Goal: Task Accomplishment & Management: Complete application form

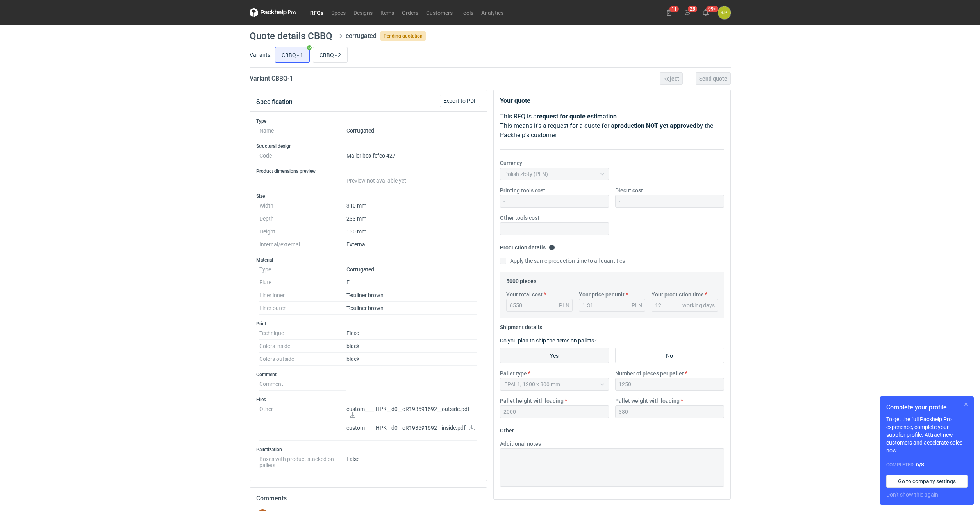
click at [580, 285] on button "button" at bounding box center [965, 403] width 9 height 9
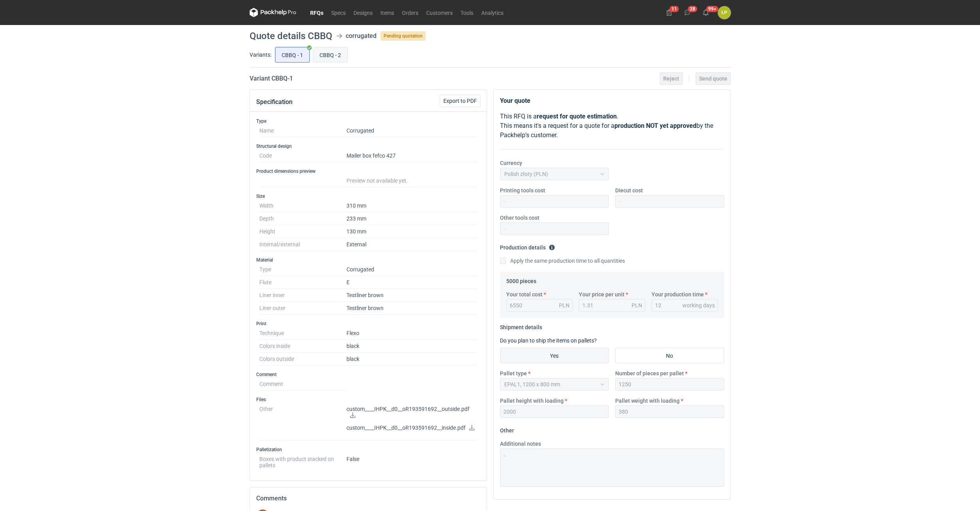
click at [336, 52] on input "CBBQ - 2" at bounding box center [330, 54] width 34 height 15
radio input "true"
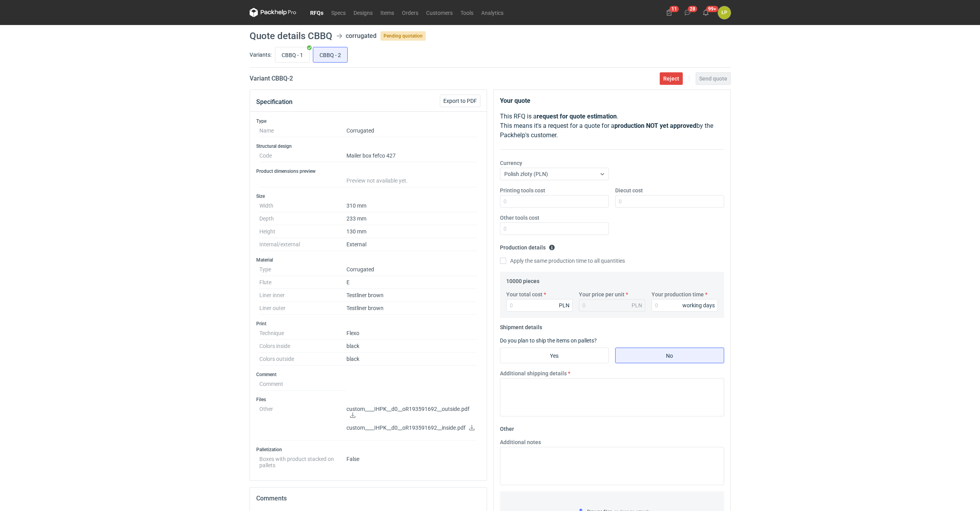
click at [352, 285] on icon at bounding box center [353, 414] width 6 height 5
click at [285, 55] on input "CBBQ - 1" at bounding box center [292, 54] width 34 height 15
radio input "true"
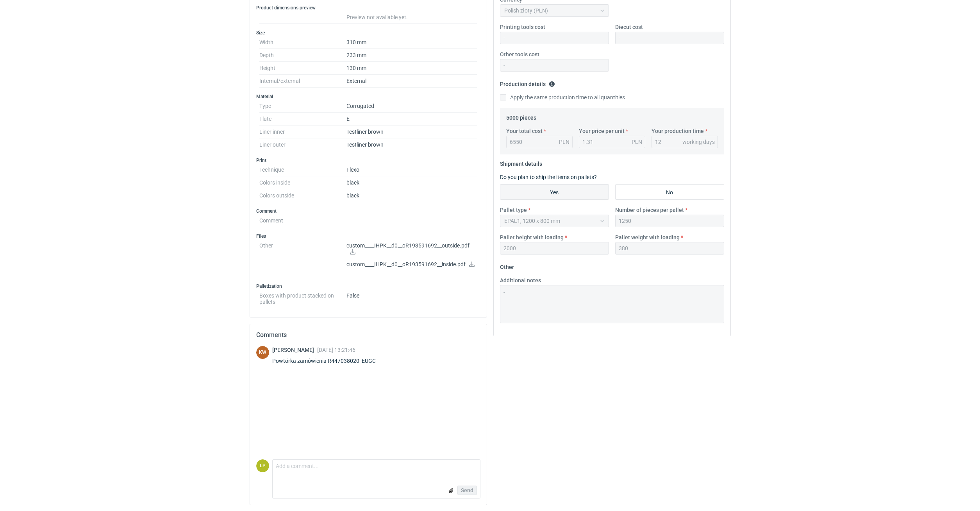
scroll to position [97, 0]
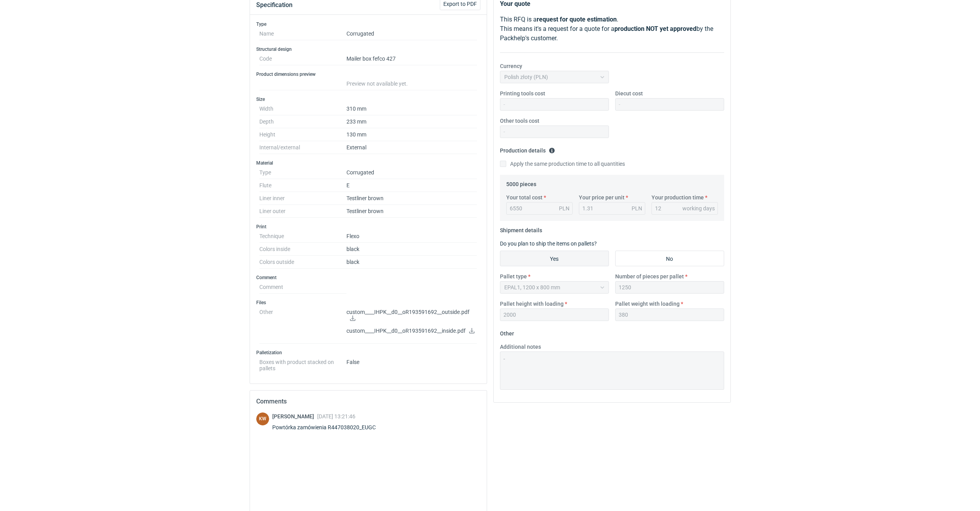
click at [368, 285] on div "Powtórka zamówienia R447038020_EUGC" at bounding box center [328, 427] width 113 height 8
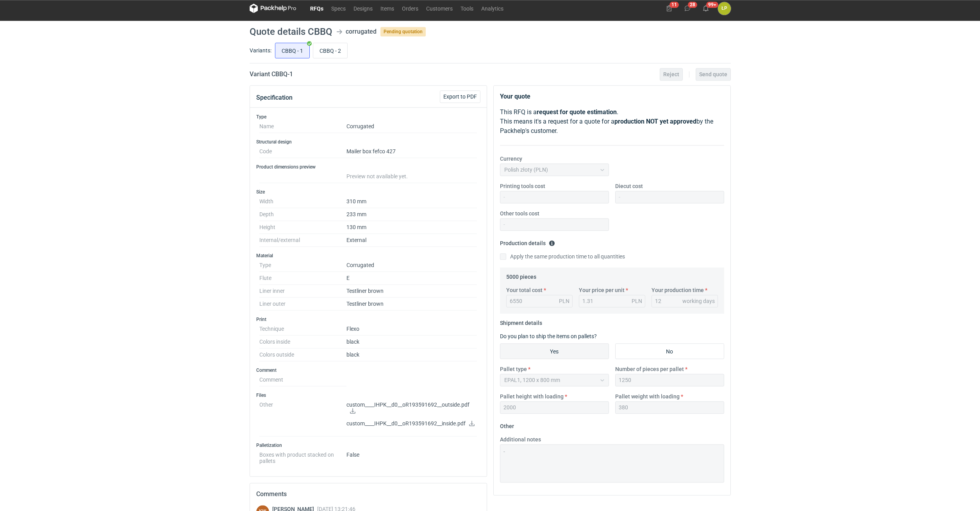
scroll to position [0, 0]
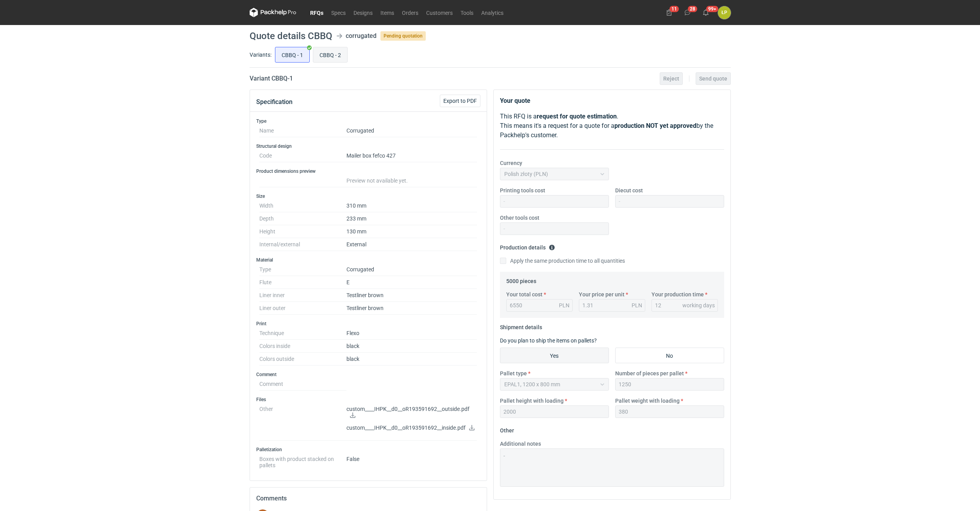
click at [322, 55] on input "CBBQ - 2" at bounding box center [330, 54] width 34 height 15
radio input "true"
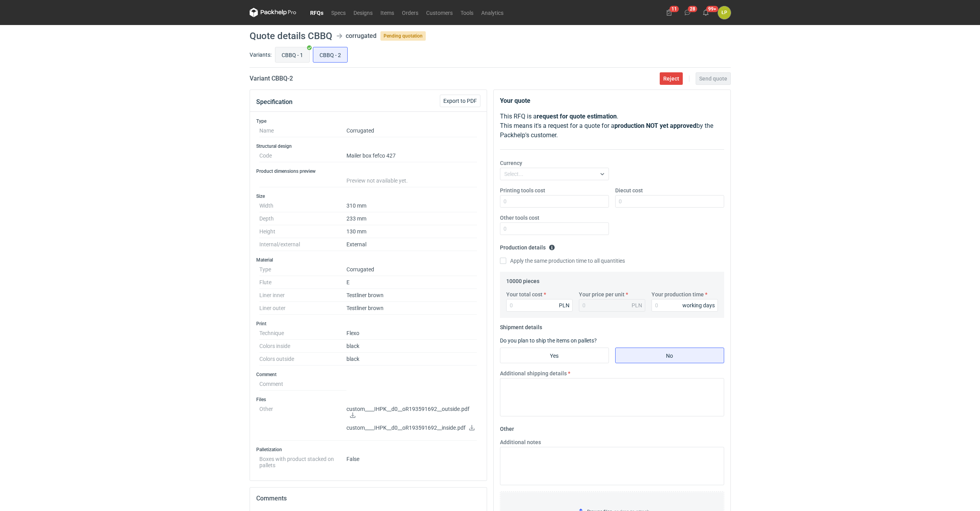
click at [291, 55] on input "CBBQ - 1" at bounding box center [292, 54] width 34 height 15
radio input "true"
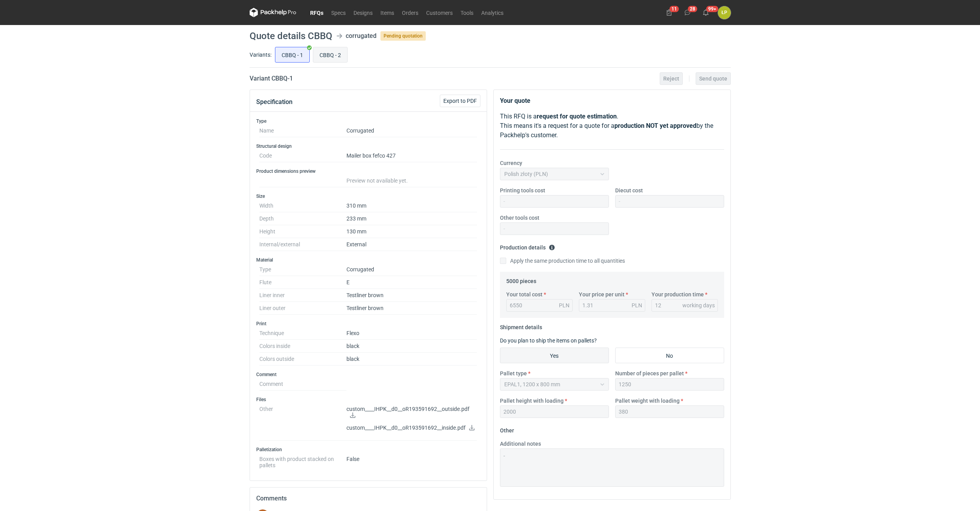
click at [329, 53] on input "CBBQ - 2" at bounding box center [330, 54] width 34 height 15
radio input "true"
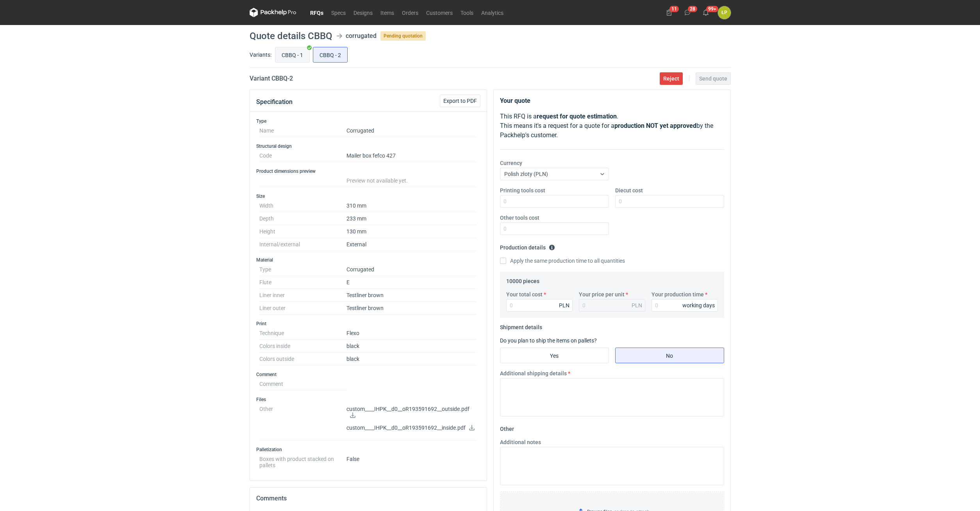
click at [282, 54] on input "CBBQ - 1" at bounding box center [292, 54] width 34 height 15
radio input "true"
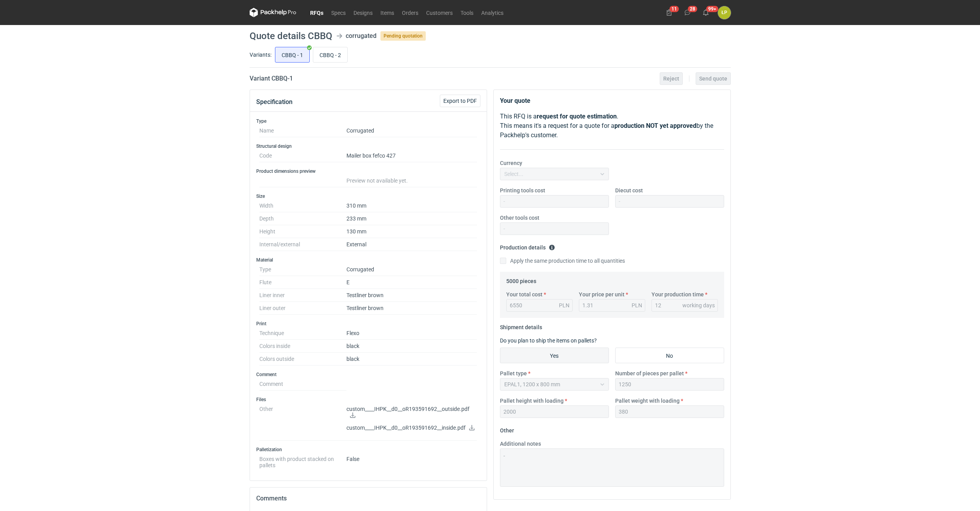
scroll to position [163, 0]
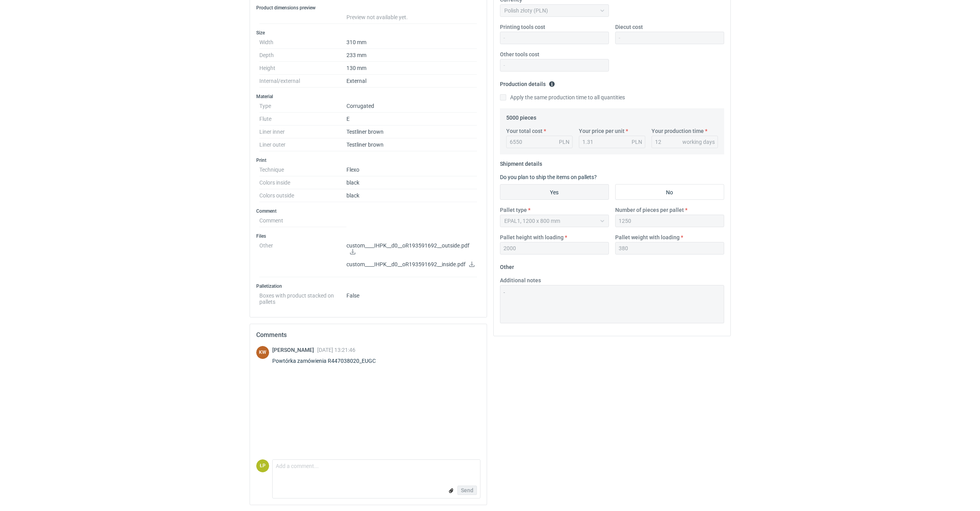
click at [365, 285] on div "Powtórka zamówienia R447038020_EUGC" at bounding box center [328, 361] width 113 height 8
copy div "R447038020_EUGC"
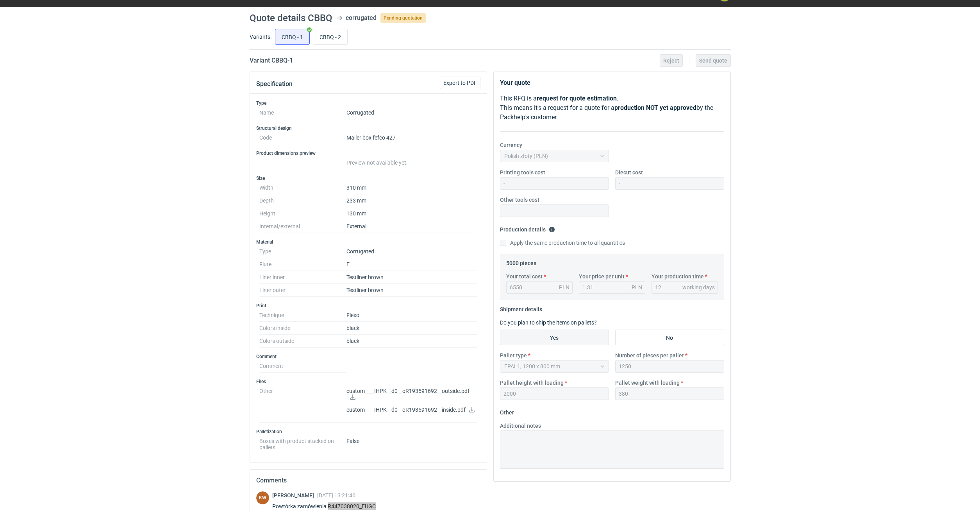
scroll to position [0, 0]
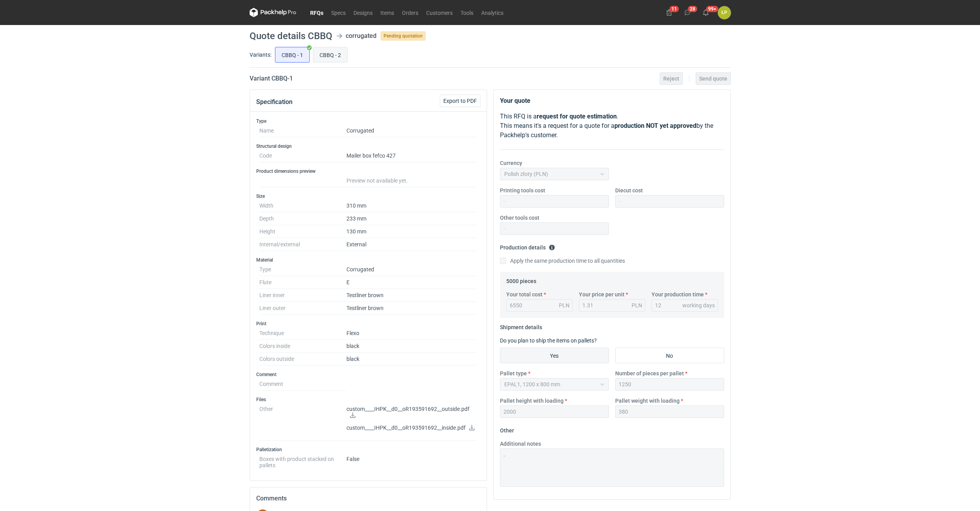
click at [338, 54] on input "CBBQ - 2" at bounding box center [330, 54] width 34 height 15
radio input "true"
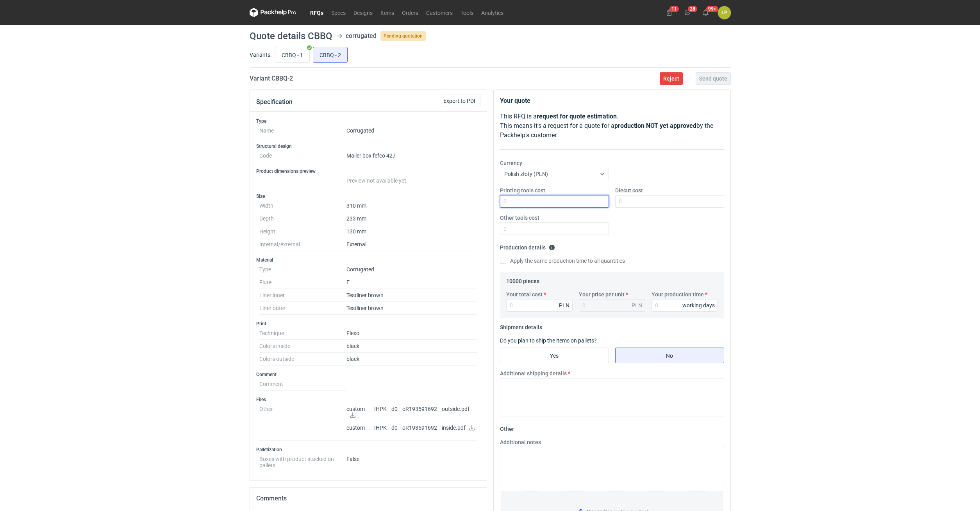
click at [528, 202] on input "Printing tools cost" at bounding box center [554, 201] width 109 height 13
type input "0"
click at [580, 198] on input "Diecut cost" at bounding box center [669, 201] width 109 height 13
type input "0"
click at [580, 219] on div "Other tools cost" at bounding box center [554, 224] width 115 height 21
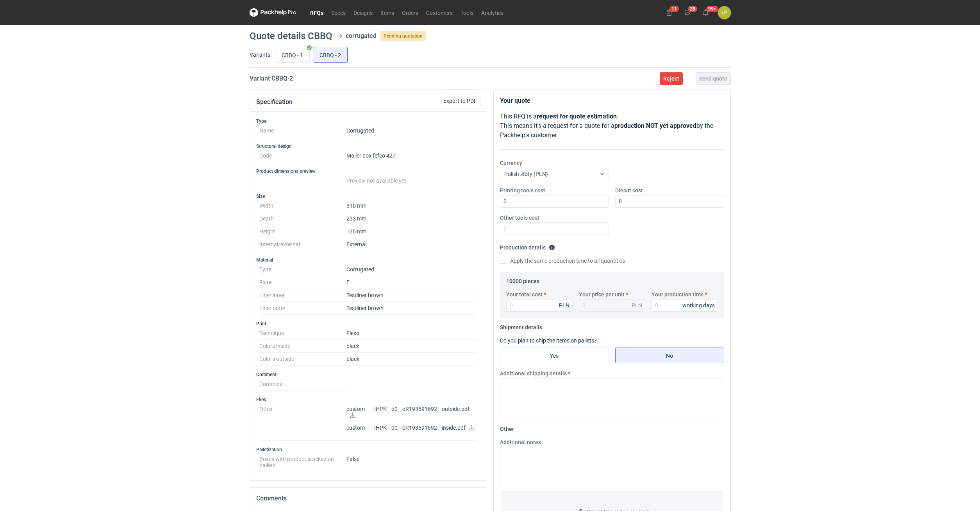
click at [580, 220] on div "Other tools cost" at bounding box center [554, 224] width 115 height 21
click at [580, 223] on input "Other tools cost" at bounding box center [554, 228] width 109 height 13
type input "0"
click at [580, 285] on input "Your production time" at bounding box center [685, 305] width 66 height 13
type input "0"
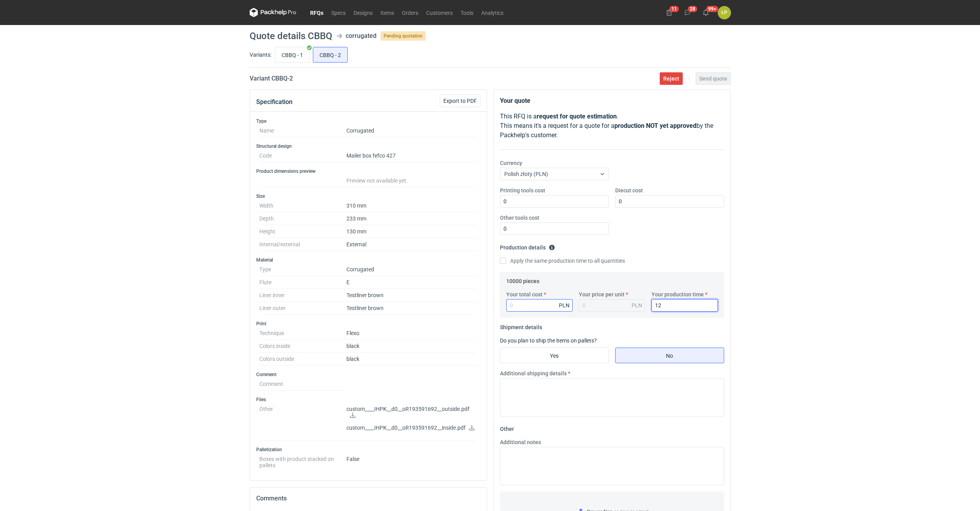
type input "12"
click at [545, 285] on input "Your total cost" at bounding box center [539, 305] width 66 height 13
type input "12300"
type input "1.23"
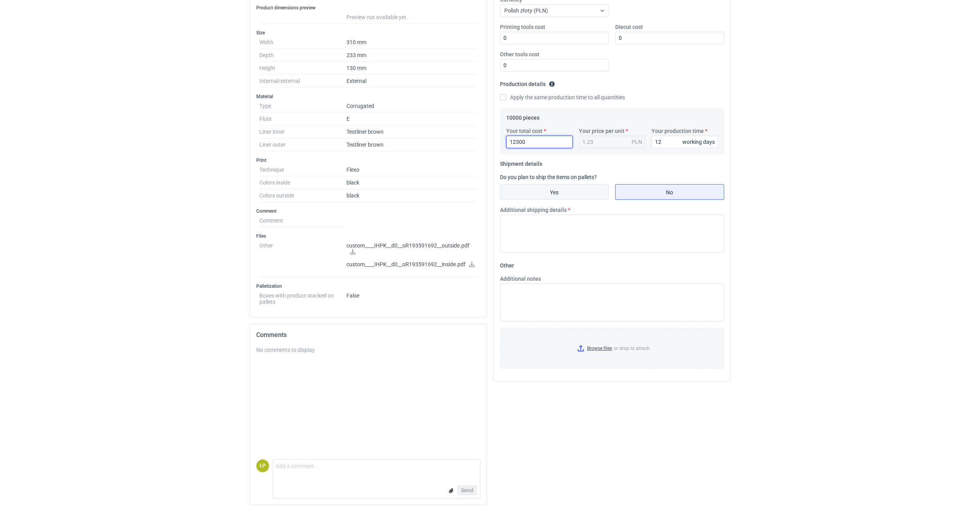
type input "12300"
click at [533, 190] on input "Yes" at bounding box center [554, 191] width 108 height 15
radio input "true"
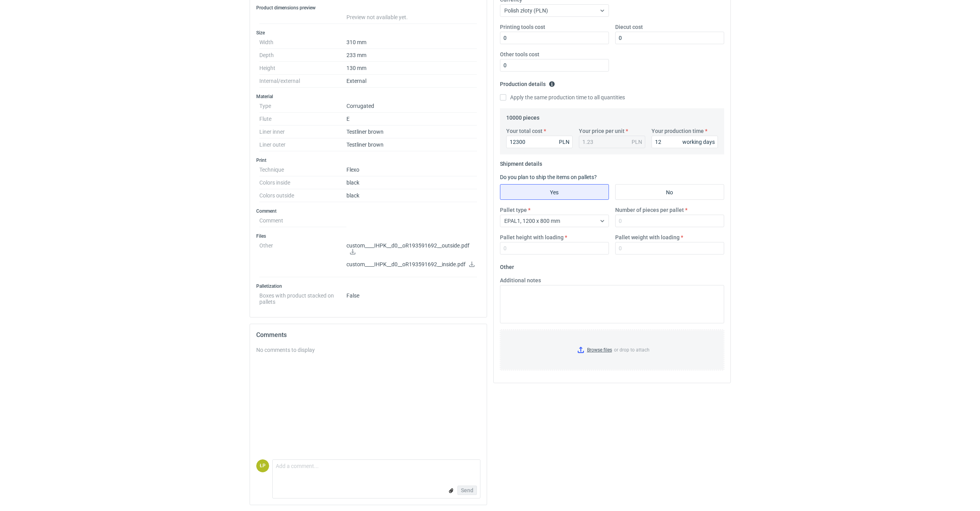
click at [580, 213] on label "Number of pieces per pallet" at bounding box center [649, 210] width 69 height 8
click at [580, 214] on input "Number of pieces per pallet" at bounding box center [669, 220] width 109 height 13
click at [580, 216] on input "Number of pieces per pallet" at bounding box center [669, 220] width 109 height 13
type input "1250"
click at [561, 250] on input "Pallet height with loading" at bounding box center [554, 248] width 109 height 13
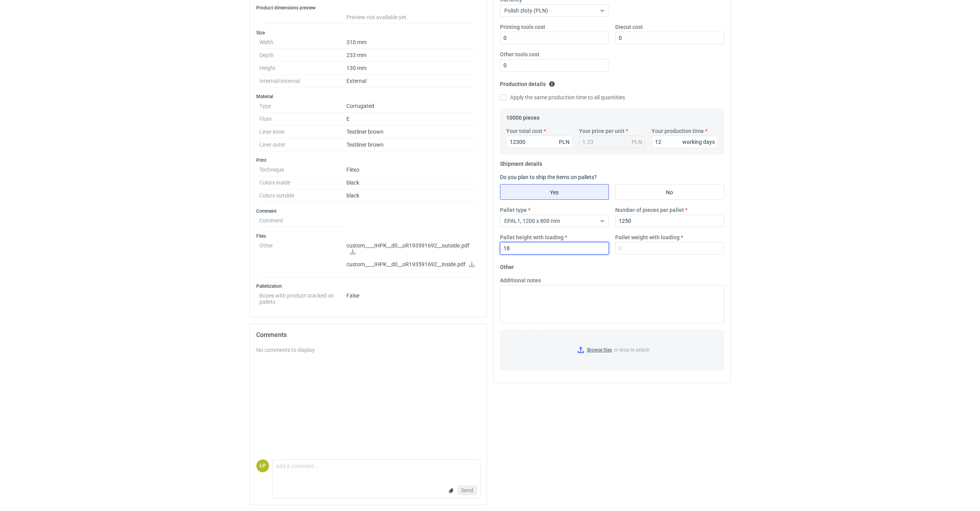
type input "1"
click at [580, 250] on input "Pallet weight with loading" at bounding box center [669, 248] width 109 height 13
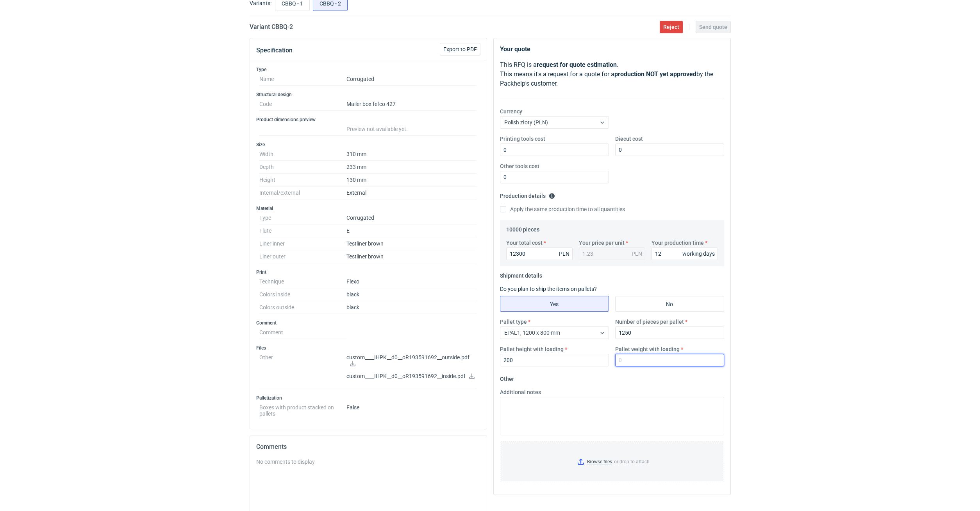
scroll to position [0, 0]
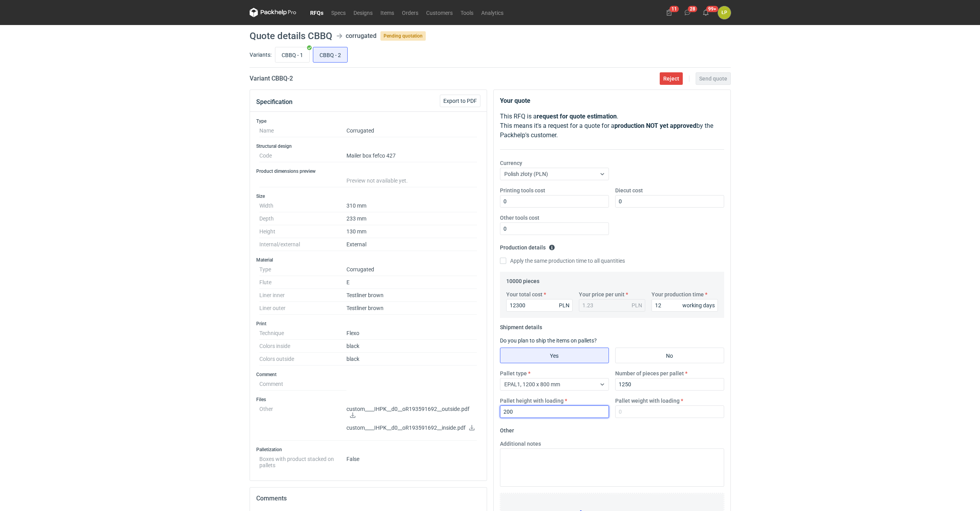
click at [565, 285] on input "200" at bounding box center [554, 411] width 109 height 13
type input "2000"
click at [295, 51] on input "CBBQ - 1" at bounding box center [292, 54] width 34 height 15
radio input "true"
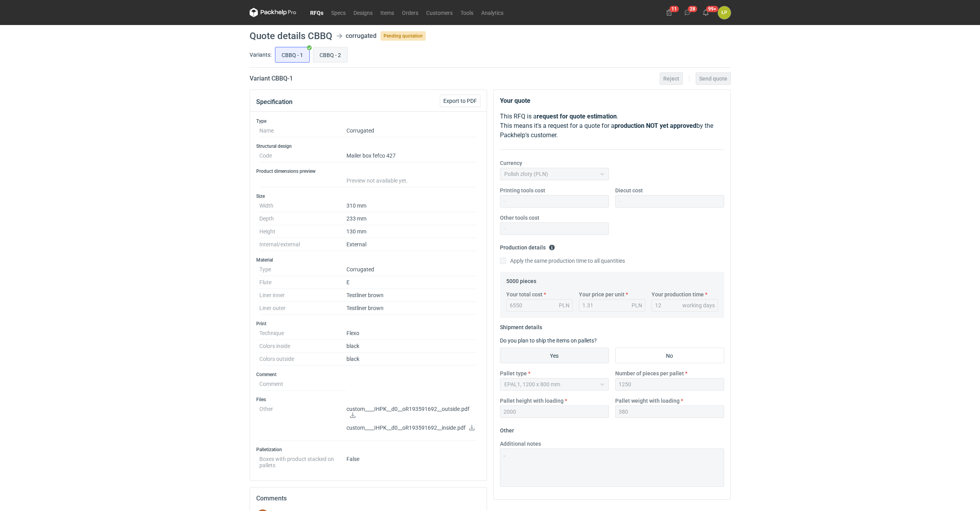
click at [322, 56] on input "CBBQ - 2" at bounding box center [330, 54] width 34 height 15
radio input "true"
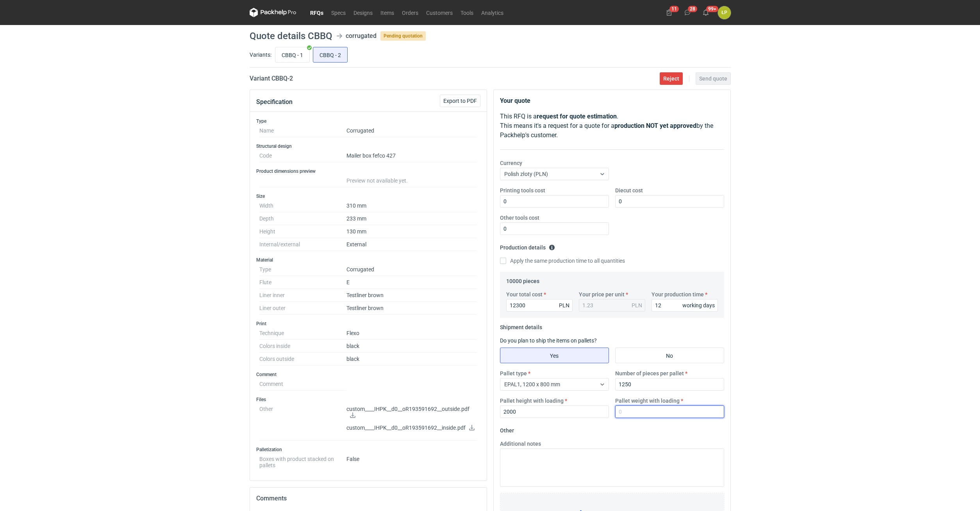
click at [580, 285] on input "Pallet weight with loading" at bounding box center [669, 411] width 109 height 13
type input "380"
click at [580, 285] on div "RFQs Specs Designs Items Orders Customers Tools Analytics 11 28 99+ ŁP [PERSON_…" at bounding box center [490, 255] width 980 height 511
click at [580, 80] on span "Send quote" at bounding box center [713, 78] width 28 height 5
